Goal: Information Seeking & Learning: Learn about a topic

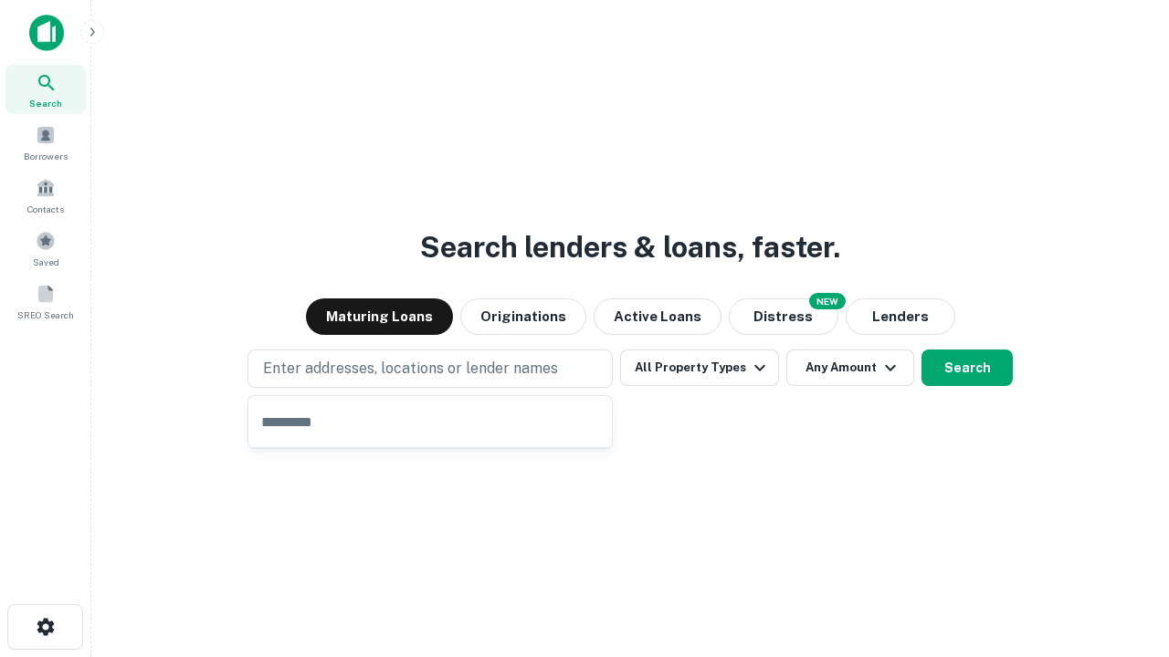
type input "**********"
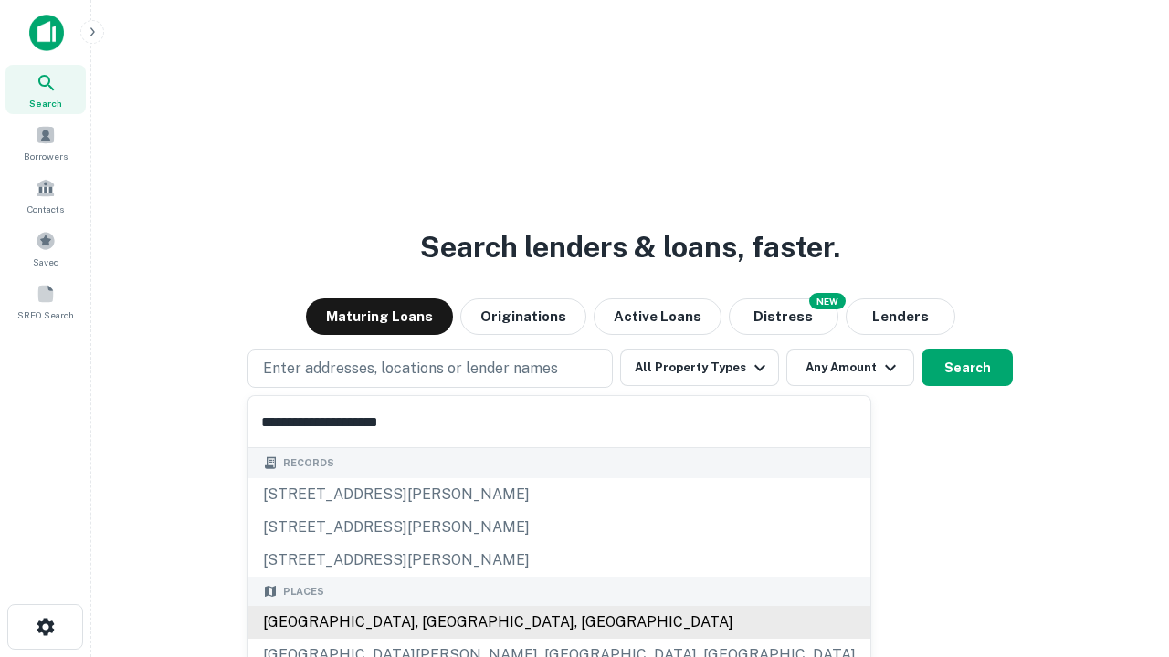
click at [436, 623] on div "[GEOGRAPHIC_DATA], [GEOGRAPHIC_DATA], [GEOGRAPHIC_DATA]" at bounding box center [559, 622] width 622 height 33
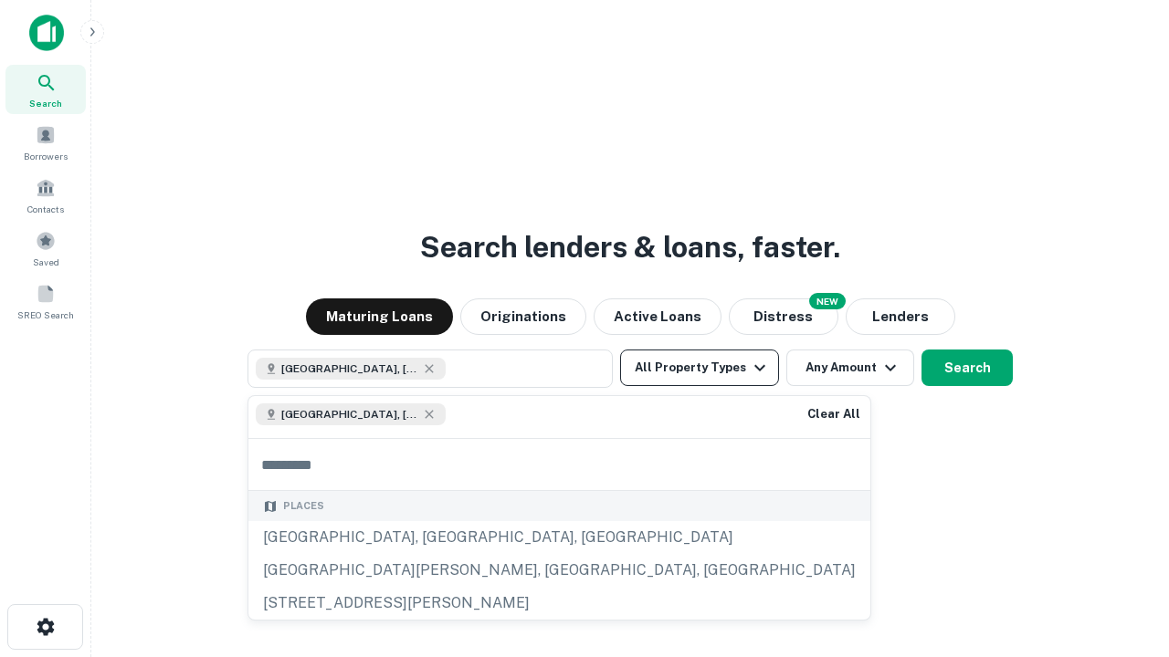
click at [699, 368] on button "All Property Types" at bounding box center [699, 368] width 159 height 37
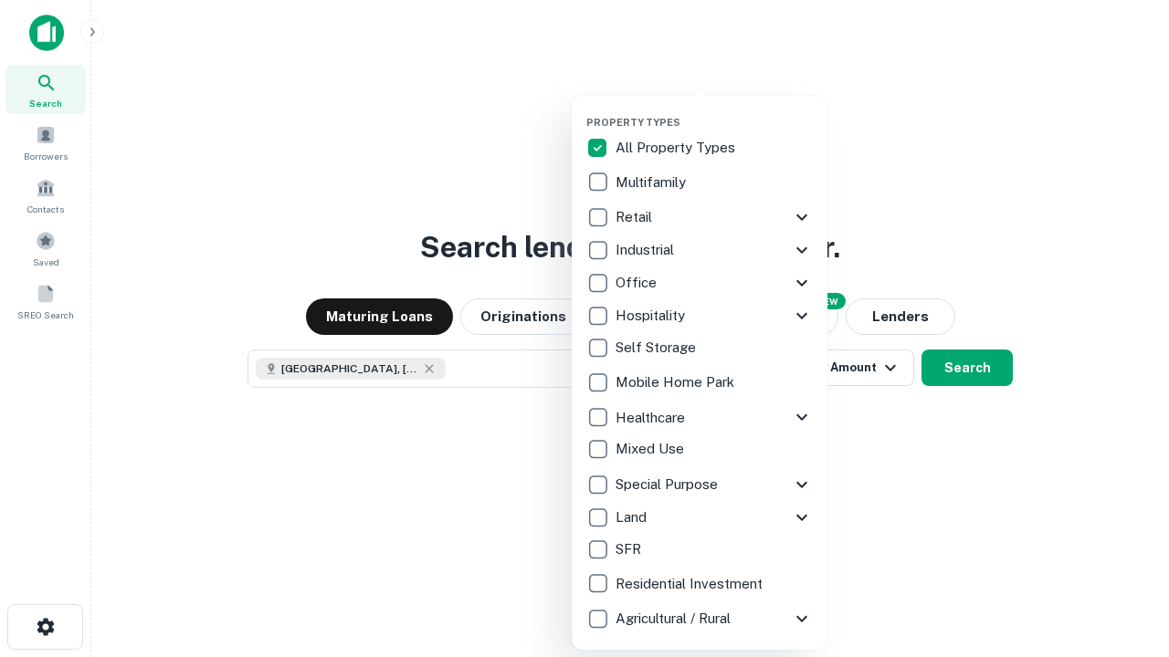
click at [714, 110] on button "button" at bounding box center [714, 110] width 256 height 1
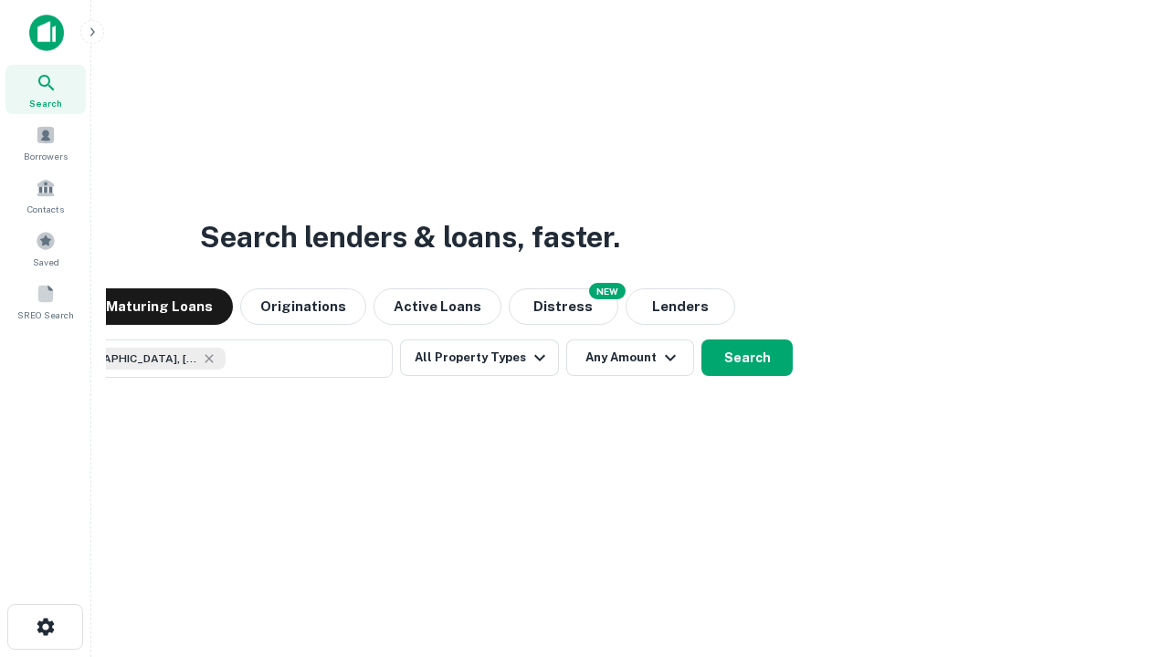
scroll to position [29, 0]
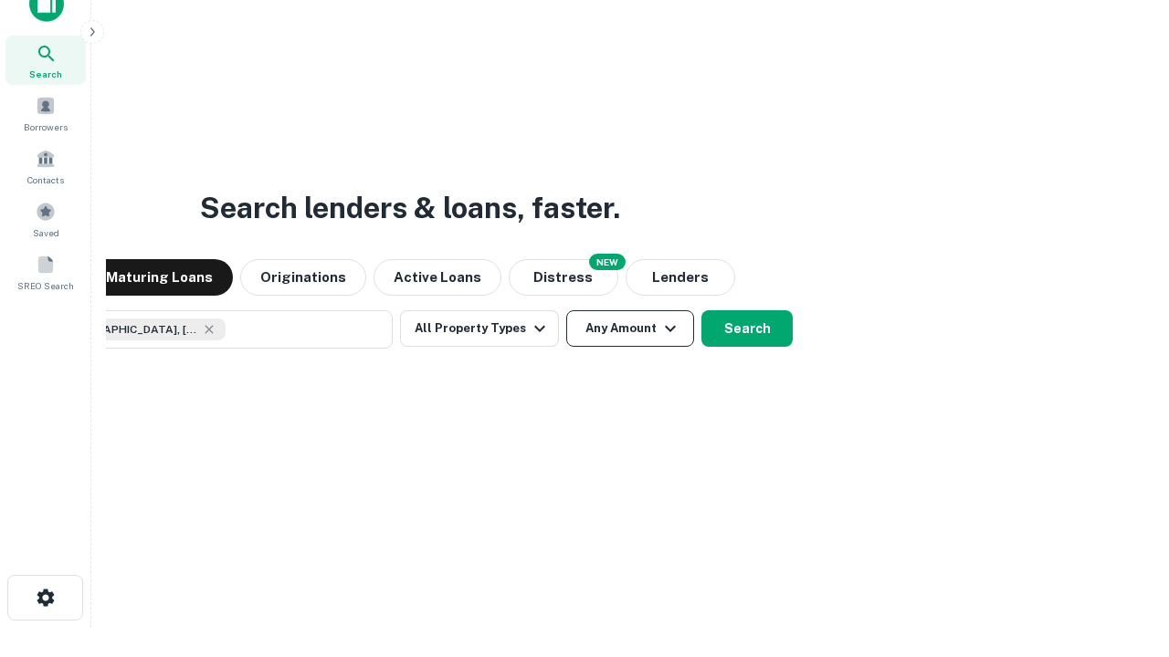
click at [566, 310] on button "Any Amount" at bounding box center [630, 328] width 128 height 37
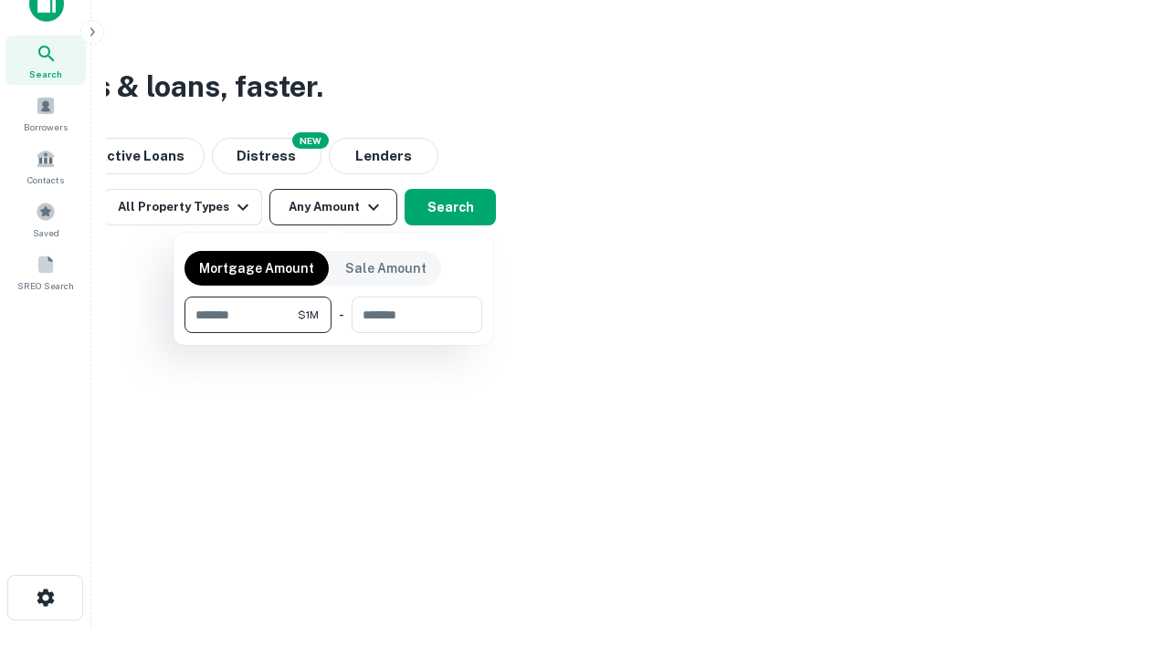
type input "*******"
click at [333, 333] on button "button" at bounding box center [333, 333] width 298 height 1
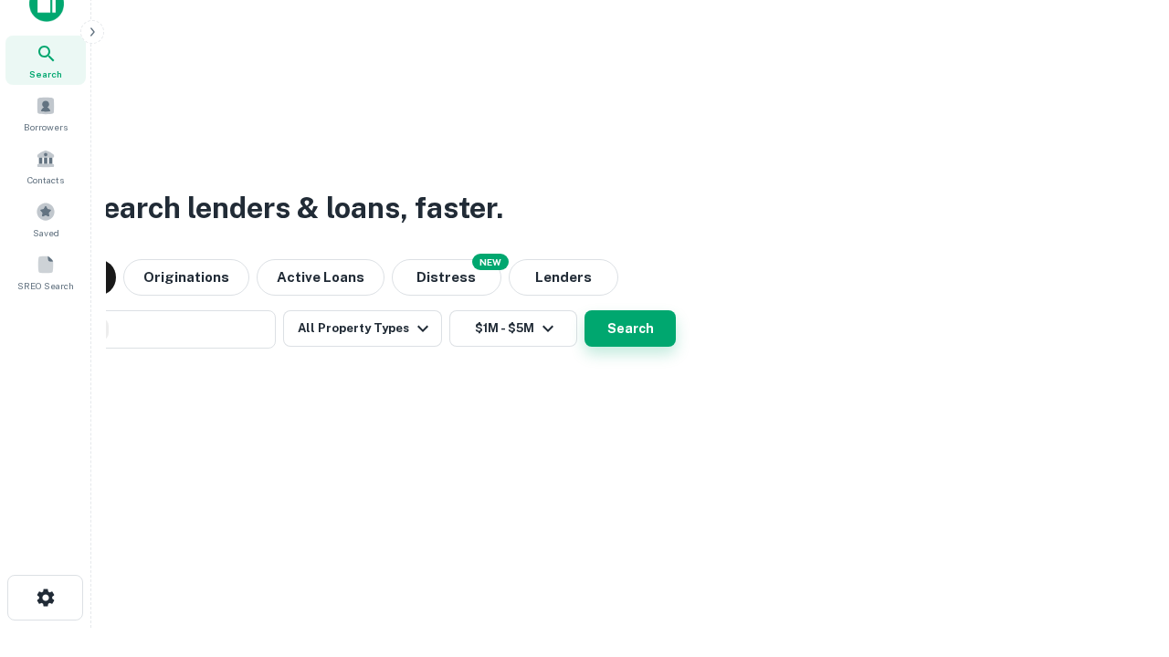
click at [584, 310] on button "Search" at bounding box center [629, 328] width 91 height 37
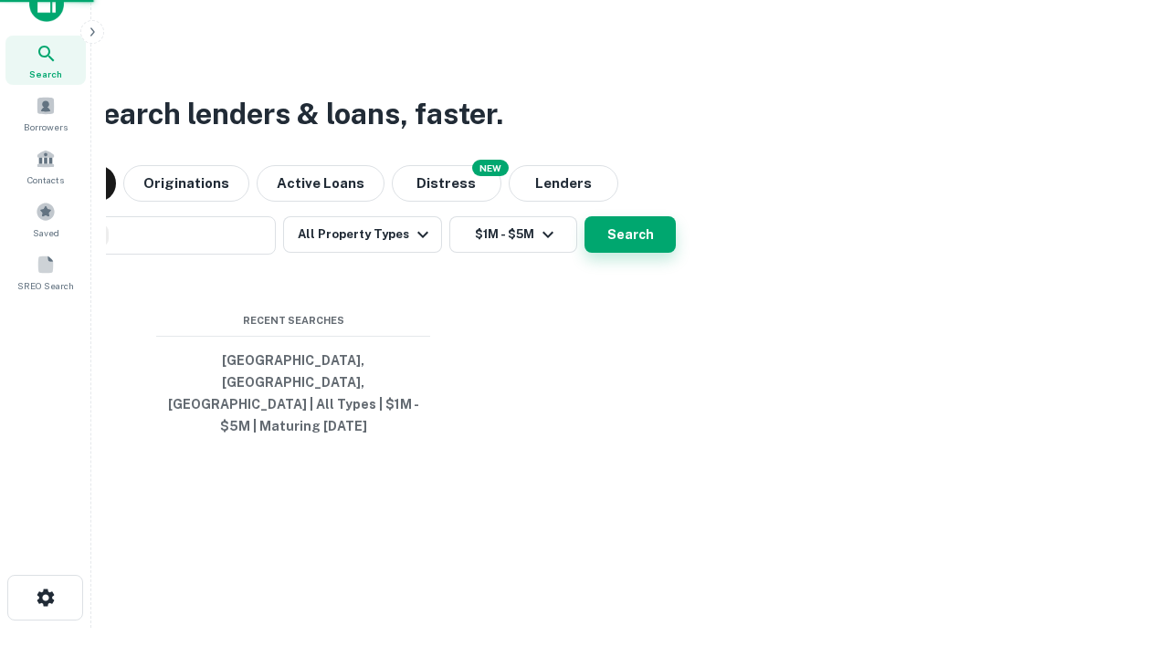
scroll to position [59, 517]
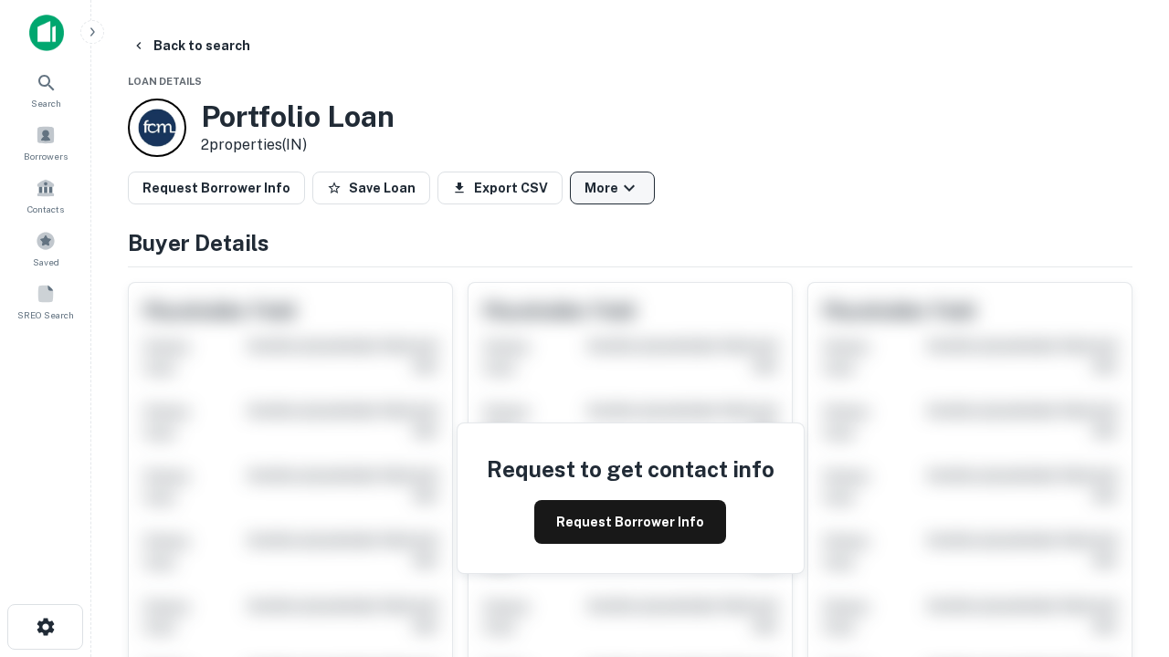
click at [612, 188] on button "More" at bounding box center [612, 188] width 85 height 33
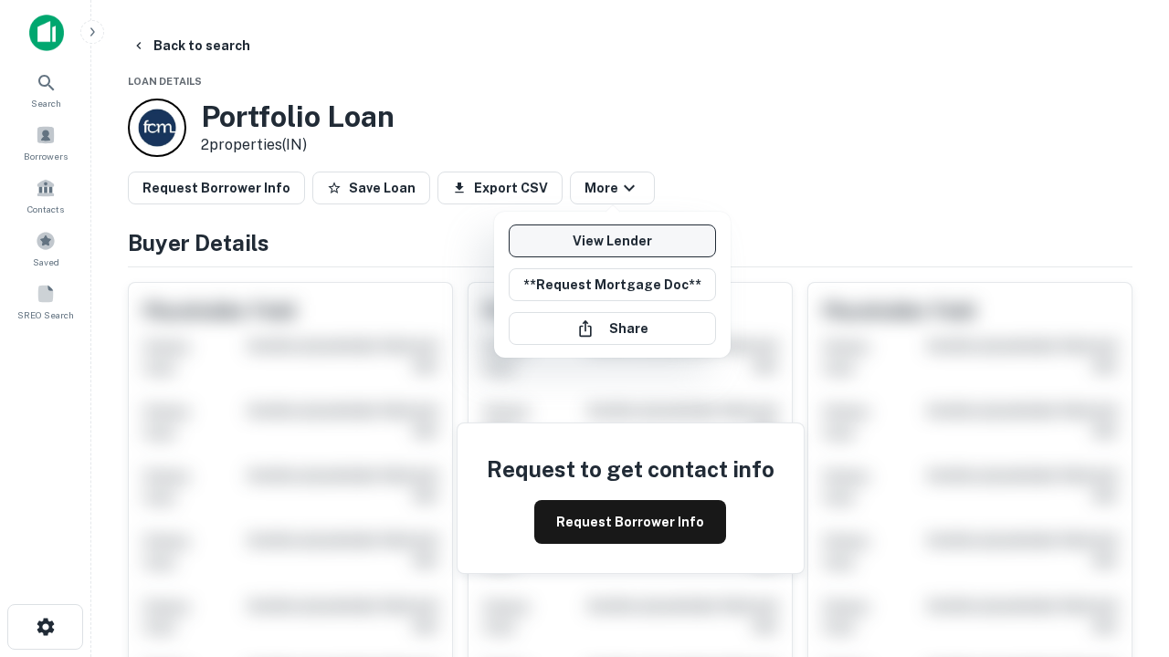
click at [612, 241] on link "View Lender" at bounding box center [612, 241] width 207 height 33
